Goal: Task Accomplishment & Management: Use online tool/utility

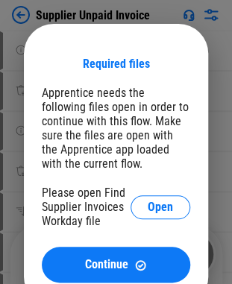
click at [127, 82] on div "Required files Apprentice needs the following files open in order to continue w…" at bounding box center [116, 170] width 148 height 226
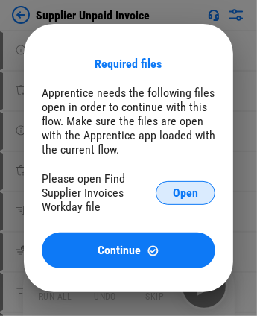
click at [198, 192] on button "Open" at bounding box center [186, 193] width 60 height 24
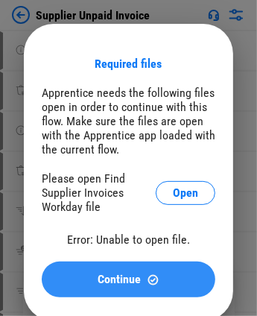
click at [81, 271] on button "Continue" at bounding box center [129, 280] width 174 height 36
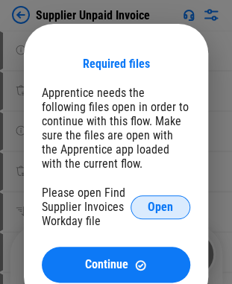
click at [157, 213] on span "Open" at bounding box center [160, 207] width 25 height 12
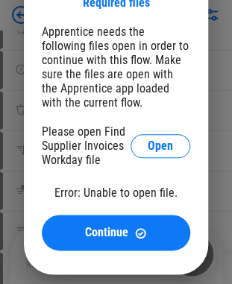
scroll to position [90, 0]
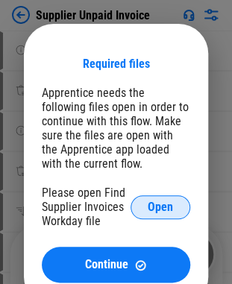
click at [167, 202] on span "Open" at bounding box center [160, 207] width 25 height 12
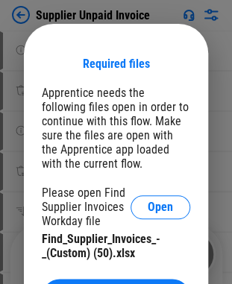
click at [145, 84] on div "Required files Apprentice needs the following files open in order to continue w…" at bounding box center [116, 186] width 148 height 258
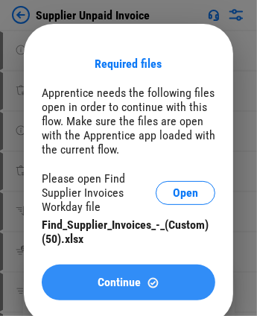
click at [124, 283] on span "Continue" at bounding box center [119, 283] width 43 height 12
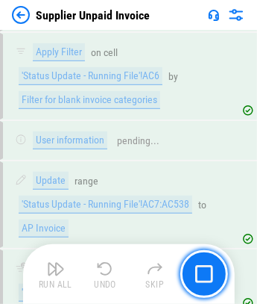
scroll to position [14091, 0]
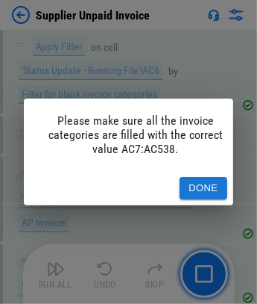
click at [201, 177] on button "Done" at bounding box center [204, 188] width 48 height 23
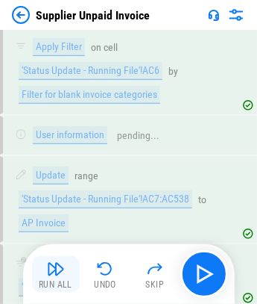
click at [58, 280] on div "Run All" at bounding box center [56, 284] width 34 height 9
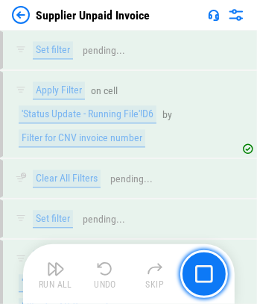
scroll to position [14668, 0]
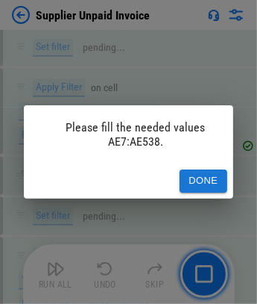
click at [217, 175] on button "Done" at bounding box center [204, 180] width 48 height 23
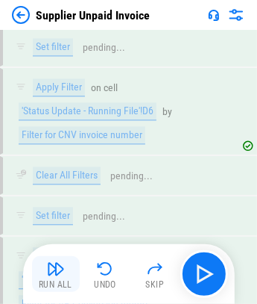
click at [57, 281] on div "Run All" at bounding box center [56, 284] width 34 height 9
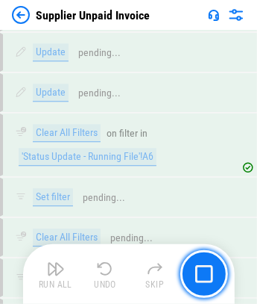
scroll to position [17587, 0]
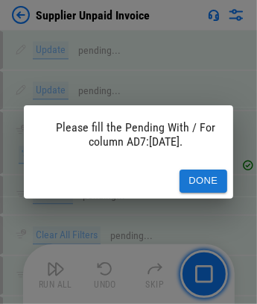
drag, startPoint x: 209, startPoint y: 166, endPoint x: 198, endPoint y: 177, distance: 15.3
click at [211, 169] on button "Done" at bounding box center [204, 180] width 48 height 23
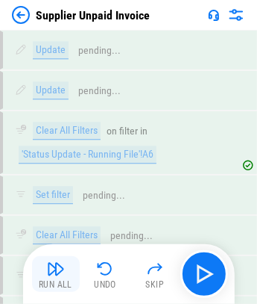
click at [43, 271] on button "Run All" at bounding box center [56, 274] width 48 height 36
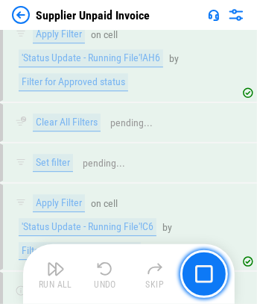
scroll to position [23256, 0]
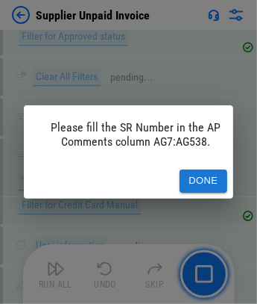
click at [217, 170] on button "Done" at bounding box center [204, 180] width 48 height 23
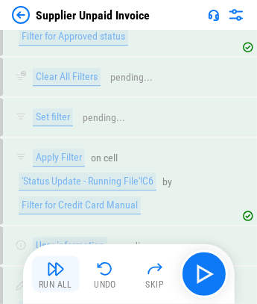
click at [62, 283] on div "Run All" at bounding box center [56, 284] width 34 height 9
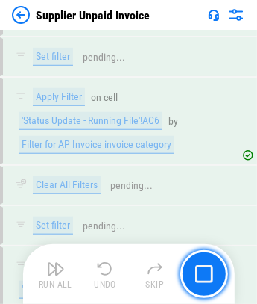
scroll to position [32218, 0]
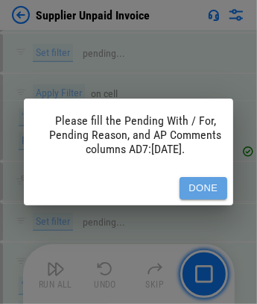
click at [207, 177] on button "Done" at bounding box center [204, 188] width 48 height 23
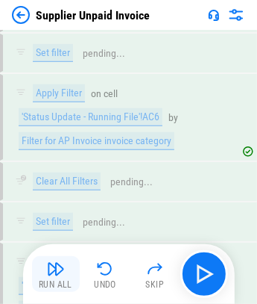
click at [59, 274] on img "button" at bounding box center [56, 269] width 18 height 18
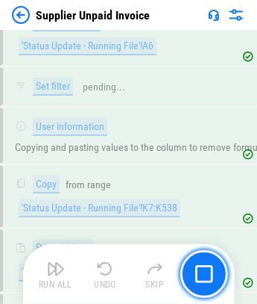
scroll to position [33840, 0]
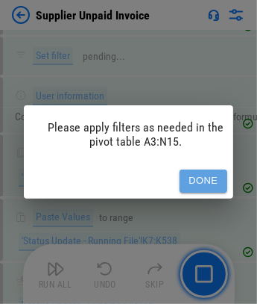
click at [210, 169] on button "Done" at bounding box center [204, 180] width 48 height 23
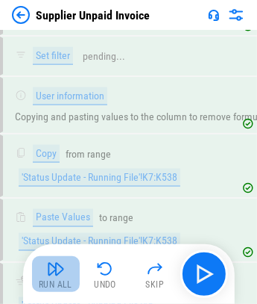
click at [45, 271] on button "Run All" at bounding box center [56, 274] width 48 height 36
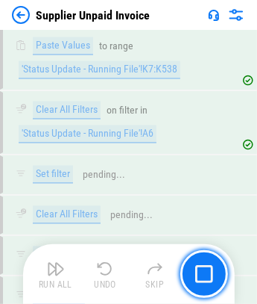
scroll to position [34043, 0]
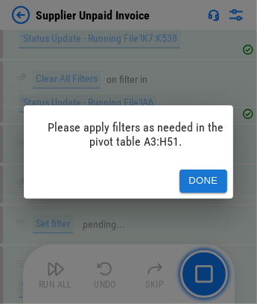
click at [200, 169] on button "Done" at bounding box center [204, 180] width 48 height 23
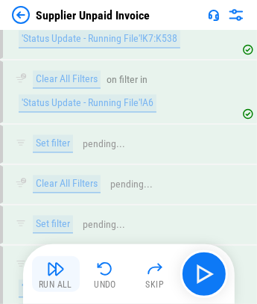
click at [66, 280] on div "Run All" at bounding box center [56, 284] width 34 height 9
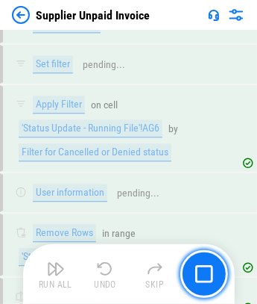
scroll to position [34251, 0]
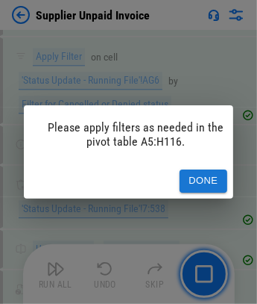
click at [213, 170] on button "Done" at bounding box center [204, 180] width 48 height 23
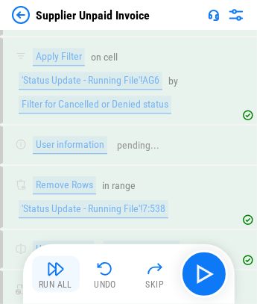
click at [63, 277] on button "Run All" at bounding box center [56, 274] width 48 height 36
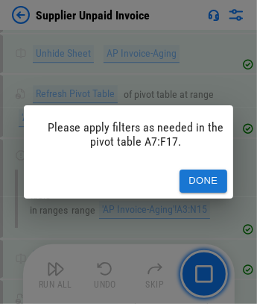
scroll to position [34458, 0]
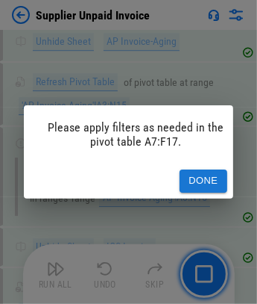
click at [192, 180] on button "Done" at bounding box center [204, 180] width 48 height 23
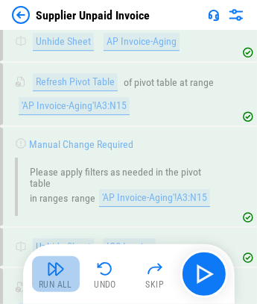
click at [64, 280] on div "Run All" at bounding box center [56, 284] width 34 height 9
click at [57, 272] on img "button" at bounding box center [56, 269] width 18 height 18
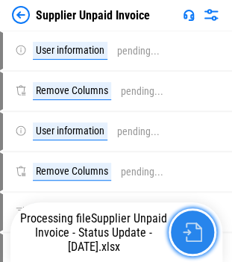
click at [194, 230] on img "button" at bounding box center [192, 231] width 19 height 19
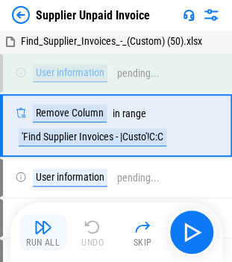
click at [37, 239] on div "Run All" at bounding box center [43, 242] width 34 height 9
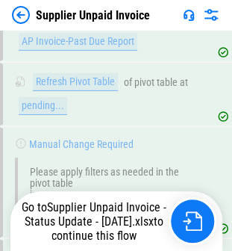
scroll to position [35348, 0]
